Goal: Find specific page/section: Find specific page/section

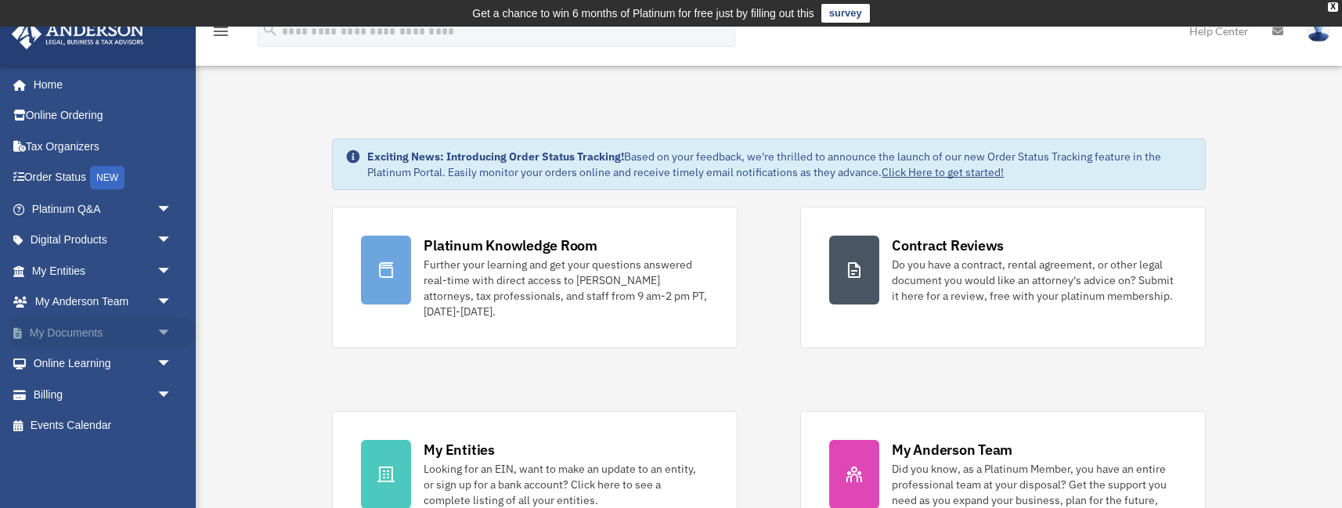
click at [81, 332] on link "My Documents arrow_drop_down" at bounding box center [103, 332] width 185 height 31
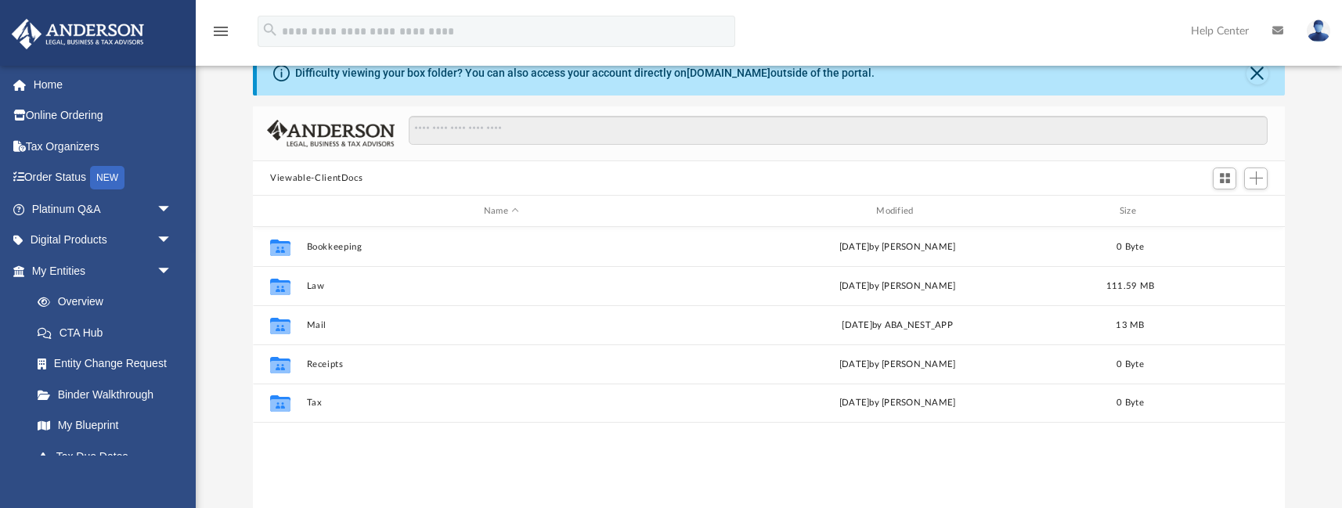
scroll to position [79, 0]
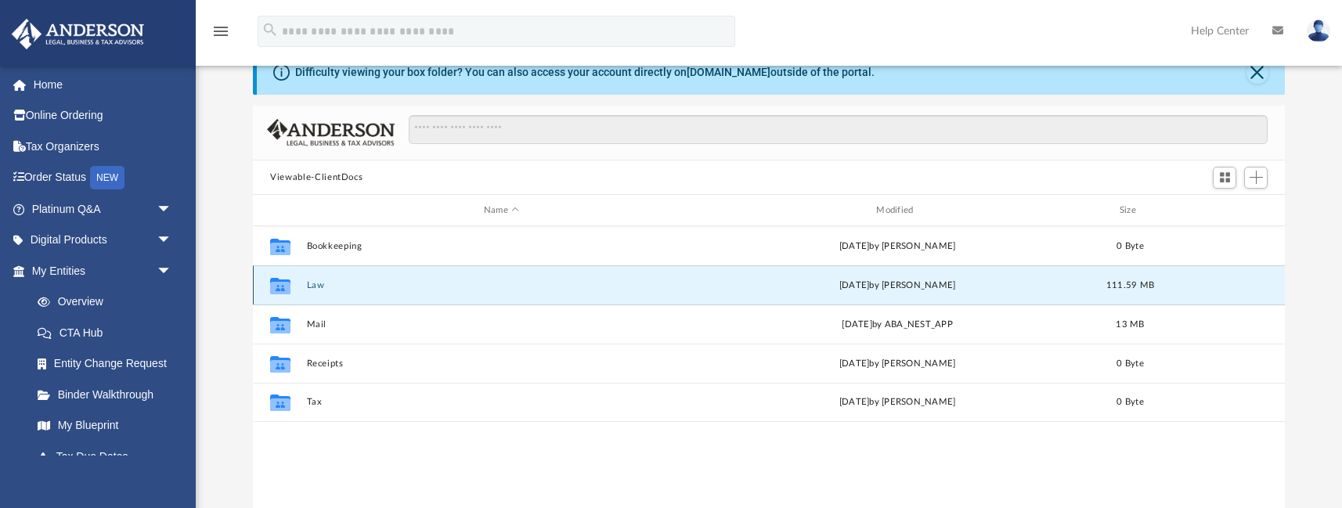
click at [317, 286] on button "Law" at bounding box center [501, 285] width 389 height 10
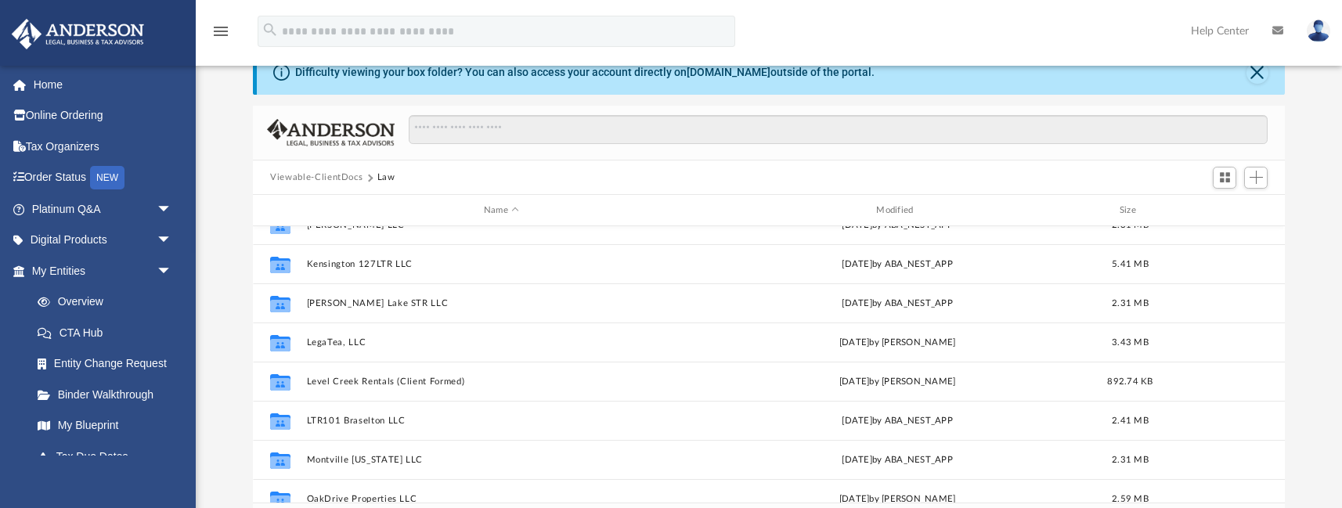
scroll to position [1434, 0]
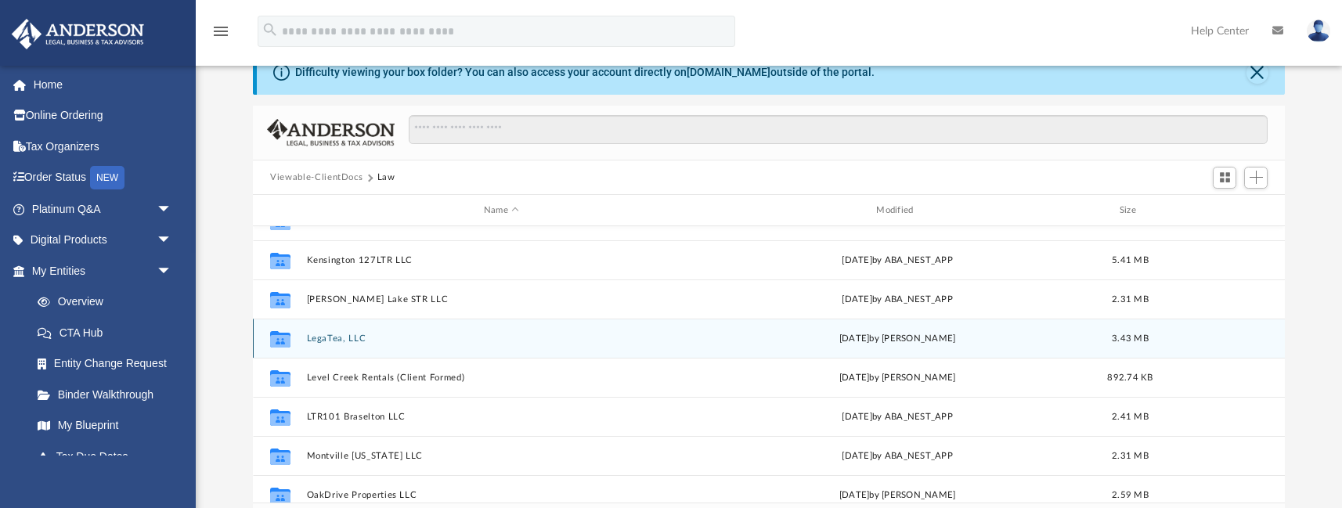
click at [321, 338] on button "LegaTea, LLC" at bounding box center [501, 338] width 389 height 10
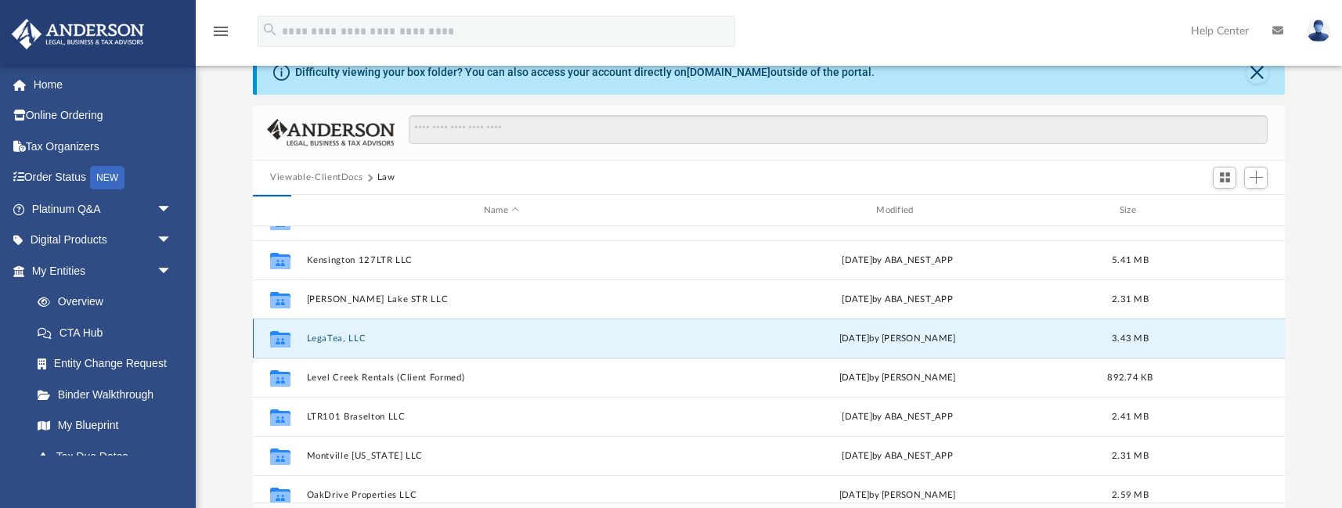
scroll to position [356, 1031]
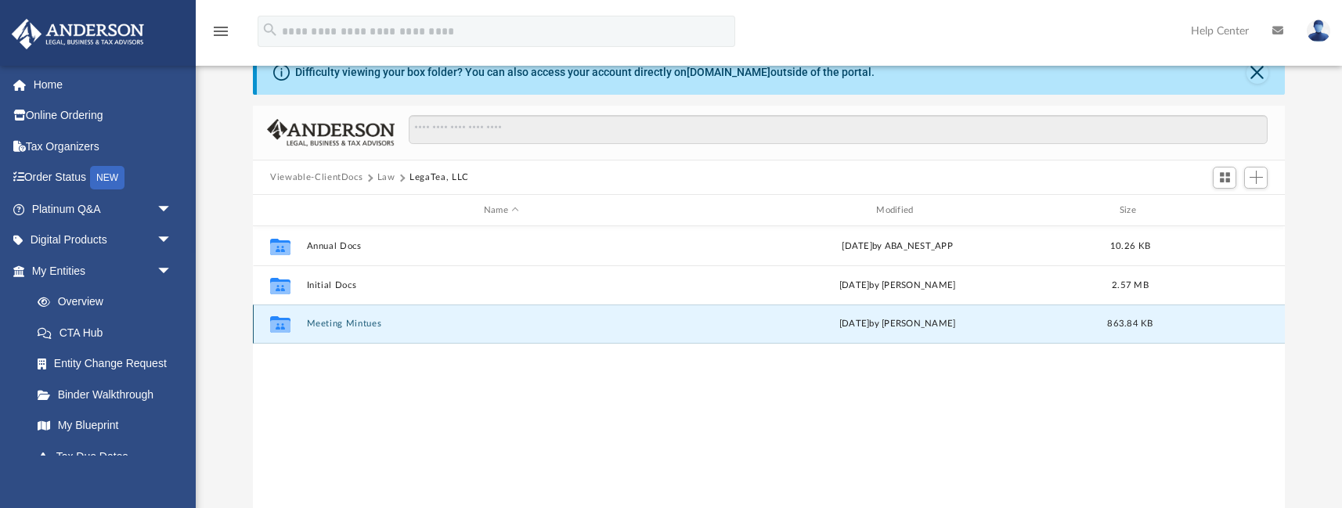
click at [324, 325] on button "Meeting Mintues" at bounding box center [501, 324] width 389 height 10
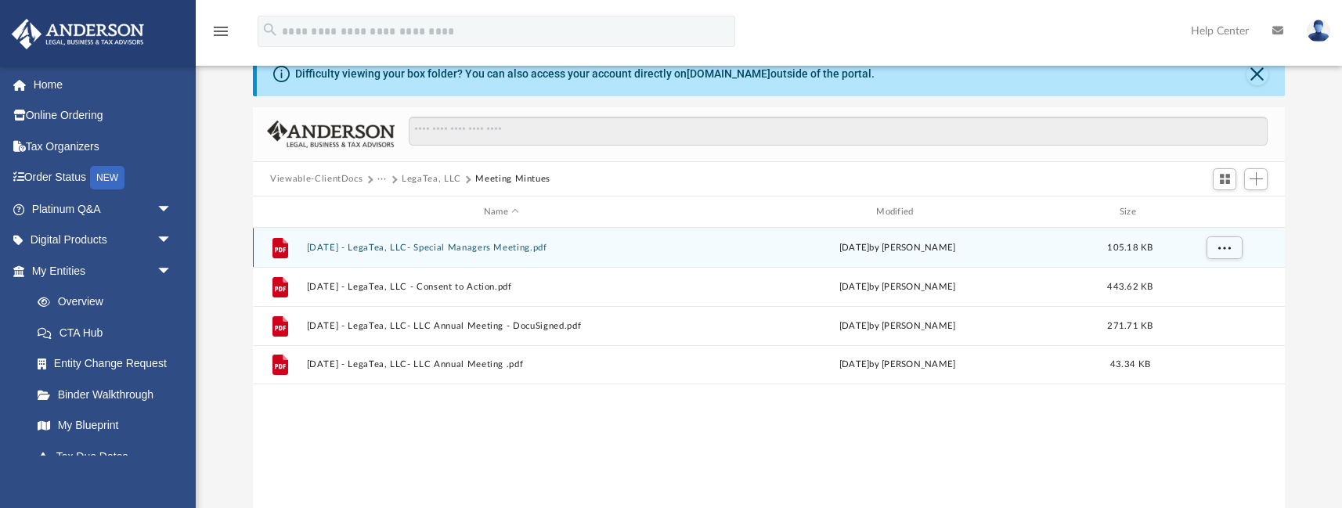
scroll to position [0, 0]
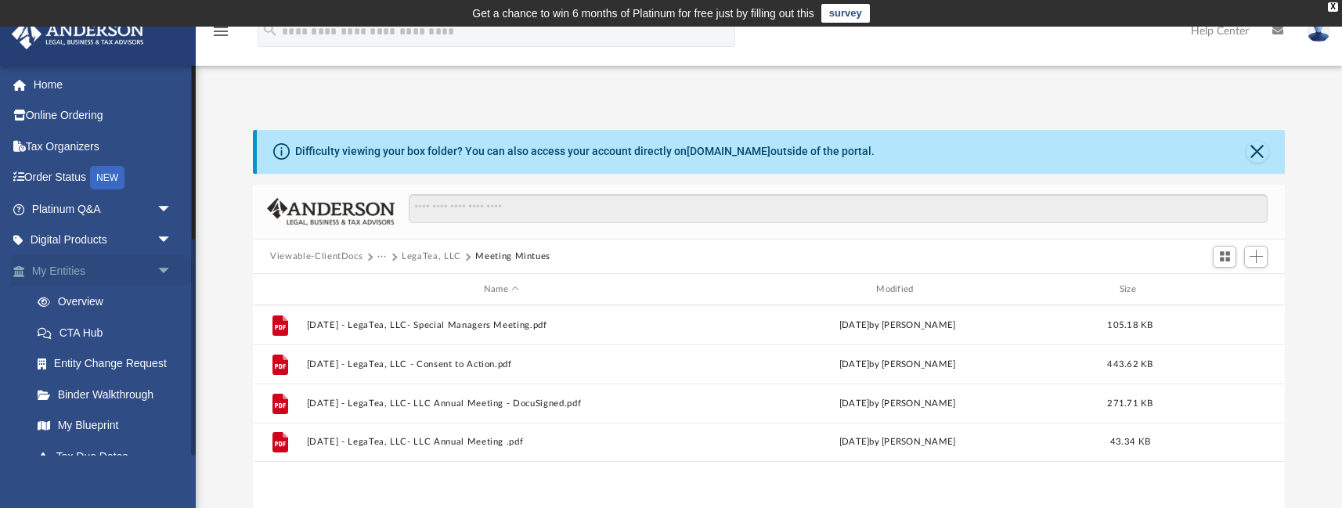
click at [159, 269] on span "arrow_drop_down" at bounding box center [172, 271] width 31 height 32
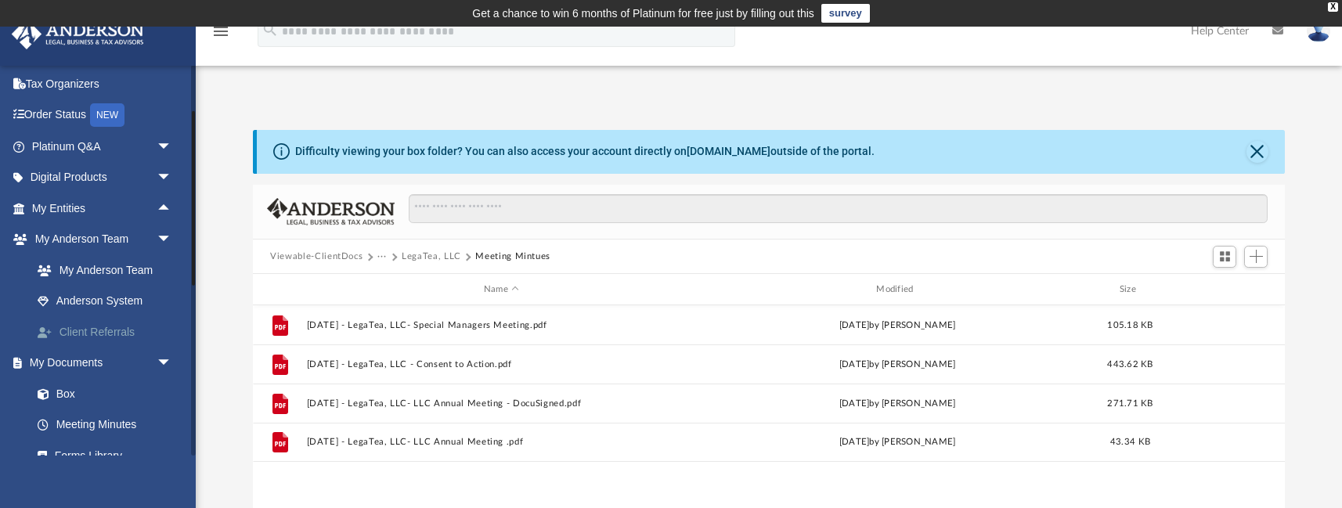
scroll to position [65, 0]
click at [105, 207] on link "My Entities arrow_drop_up" at bounding box center [103, 205] width 185 height 31
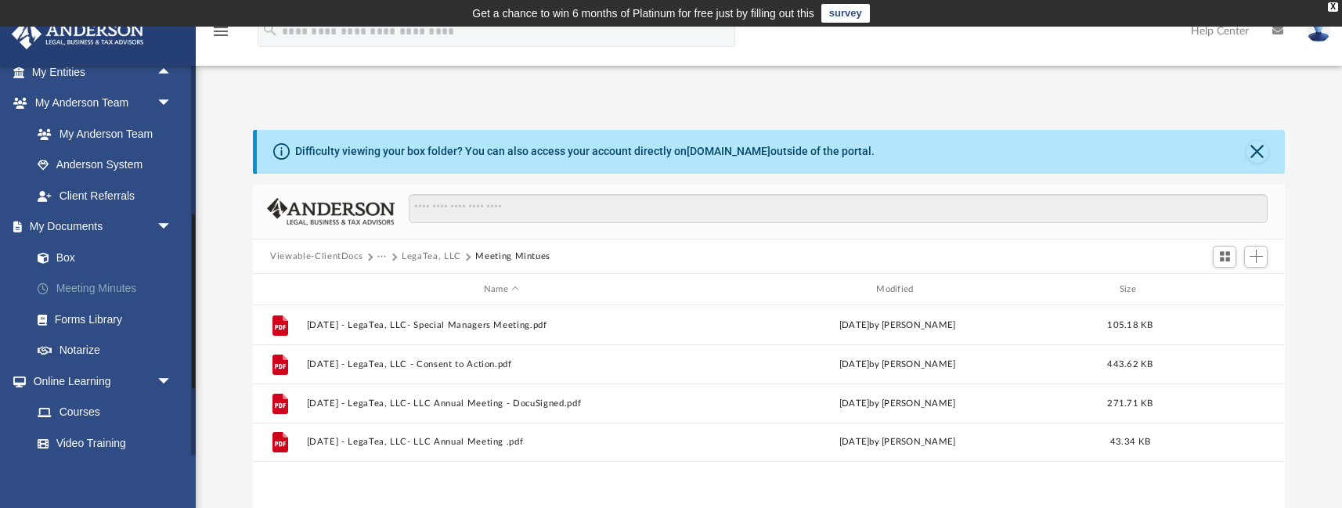
scroll to position [207, 0]
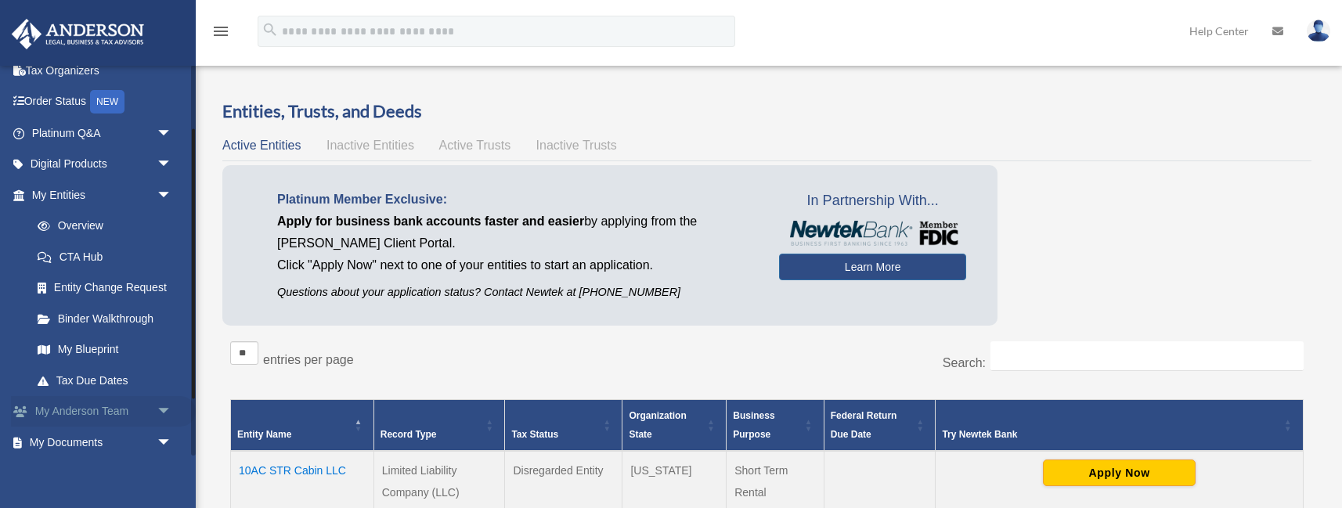
scroll to position [175, 0]
